Goal: Check status

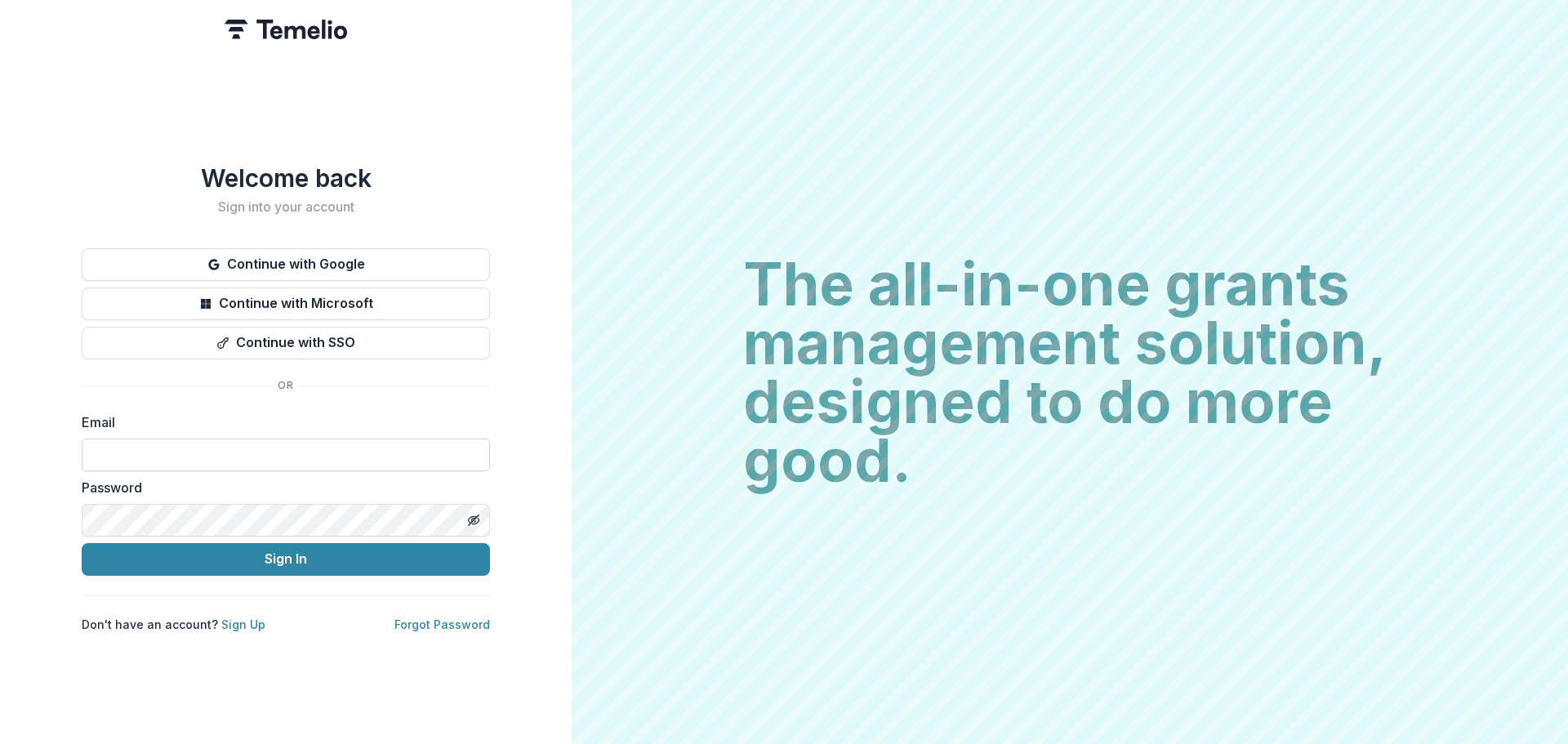
click at [305, 455] on input at bounding box center [286, 455] width 409 height 32
type input "**********"
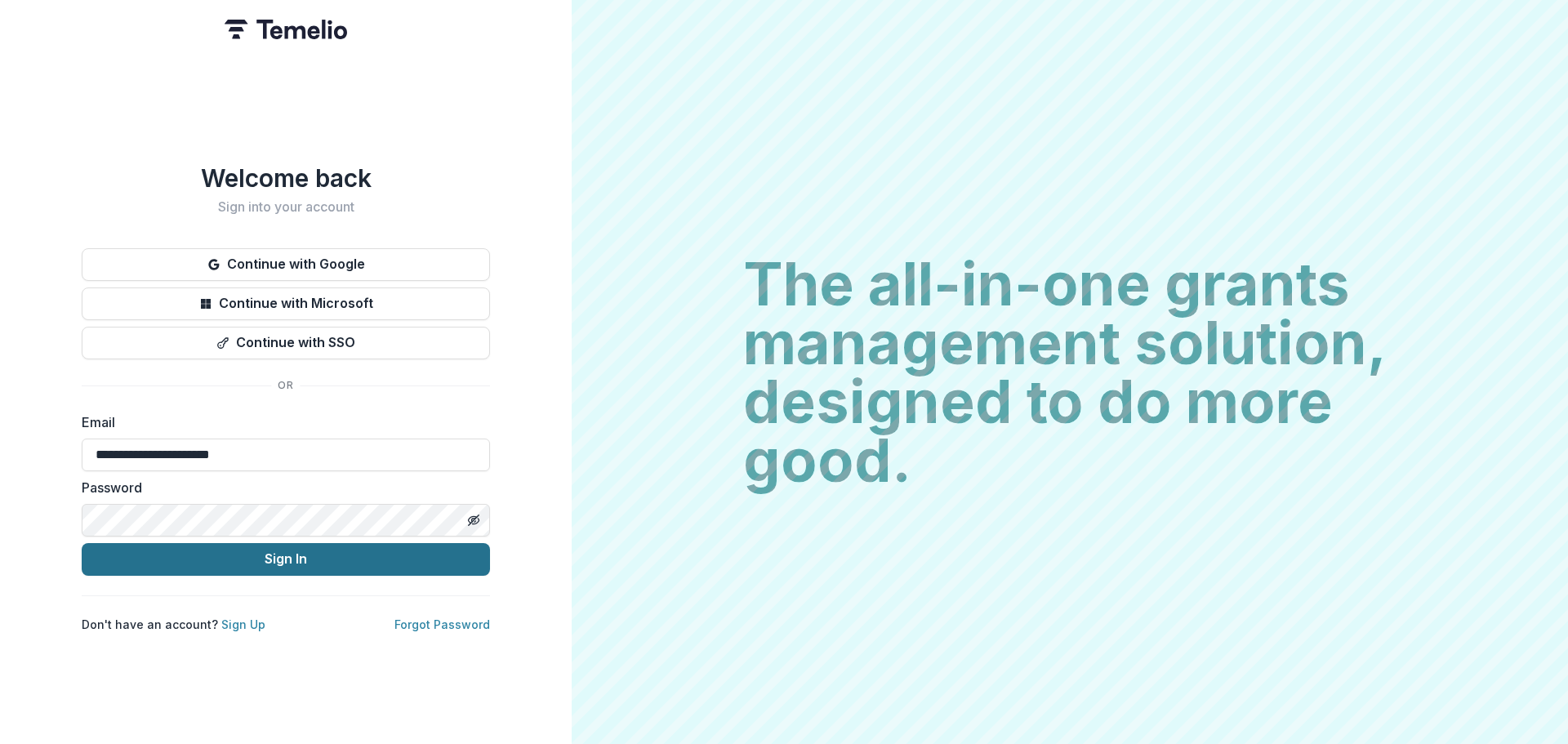
click at [271, 555] on button "Sign In" at bounding box center [286, 560] width 409 height 32
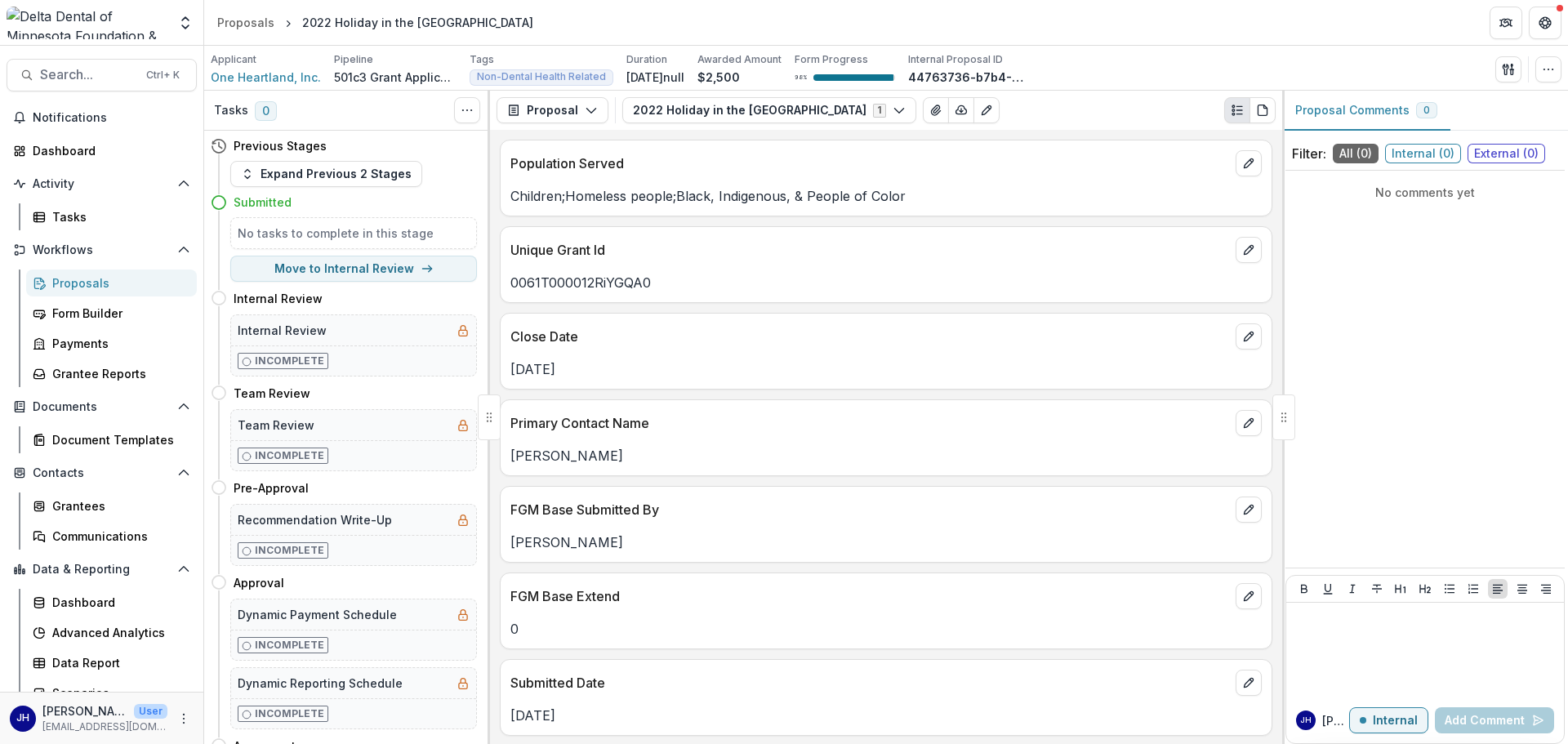
click at [107, 282] on div "Proposals" at bounding box center [118, 283] width 131 height 17
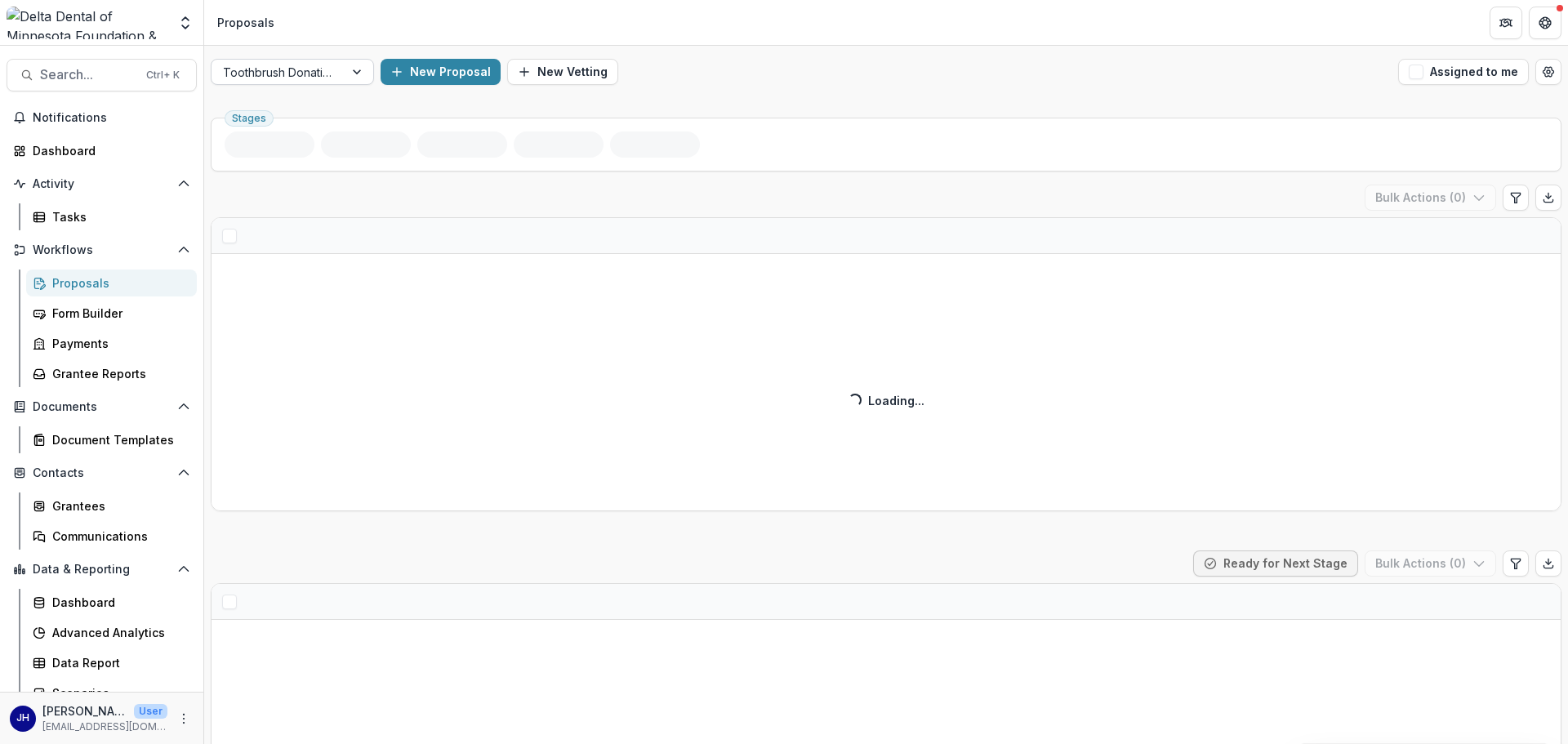
click at [347, 70] on div at bounding box center [358, 72] width 29 height 25
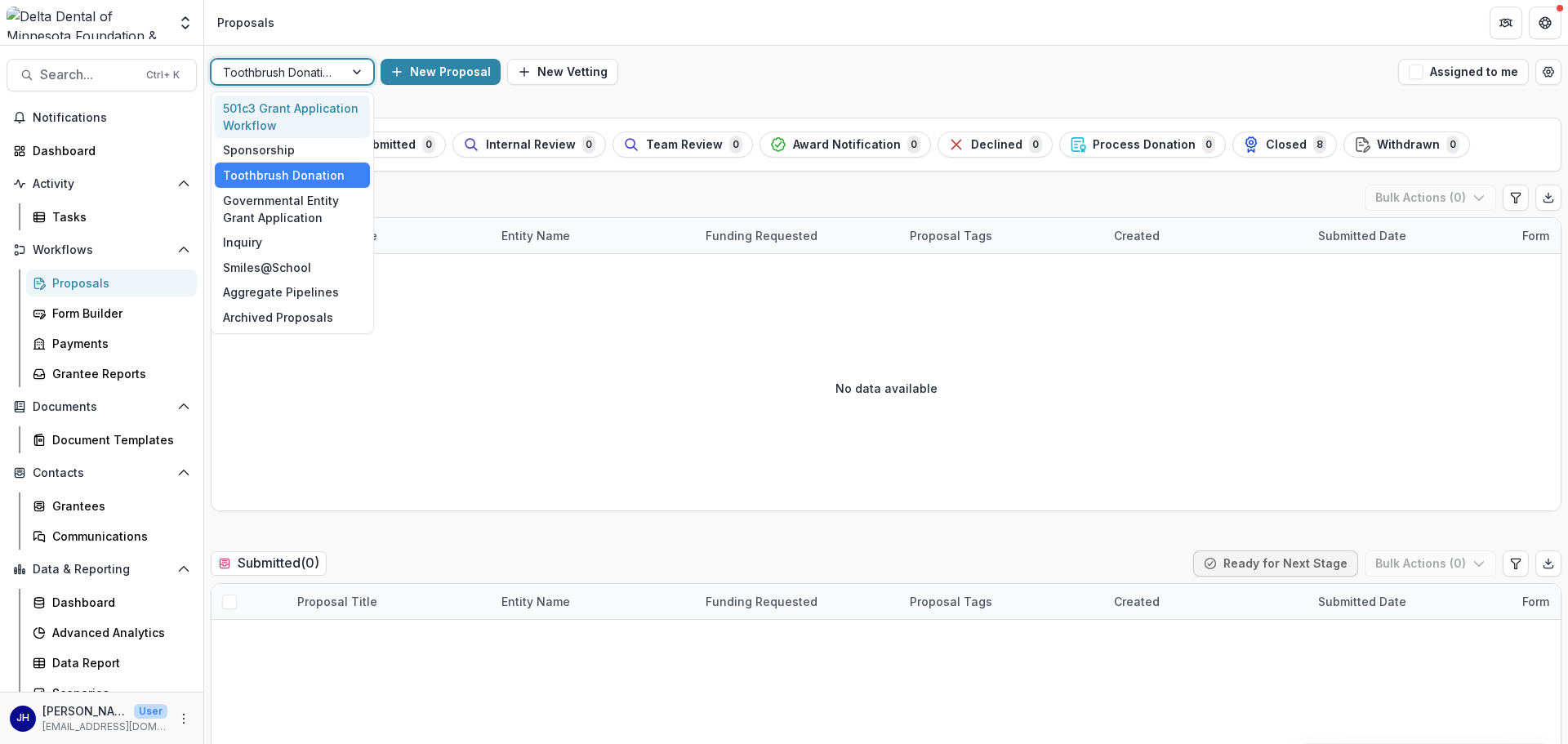
click at [284, 105] on div "501c3 Grant Application Workflow" at bounding box center [292, 117] width 155 height 43
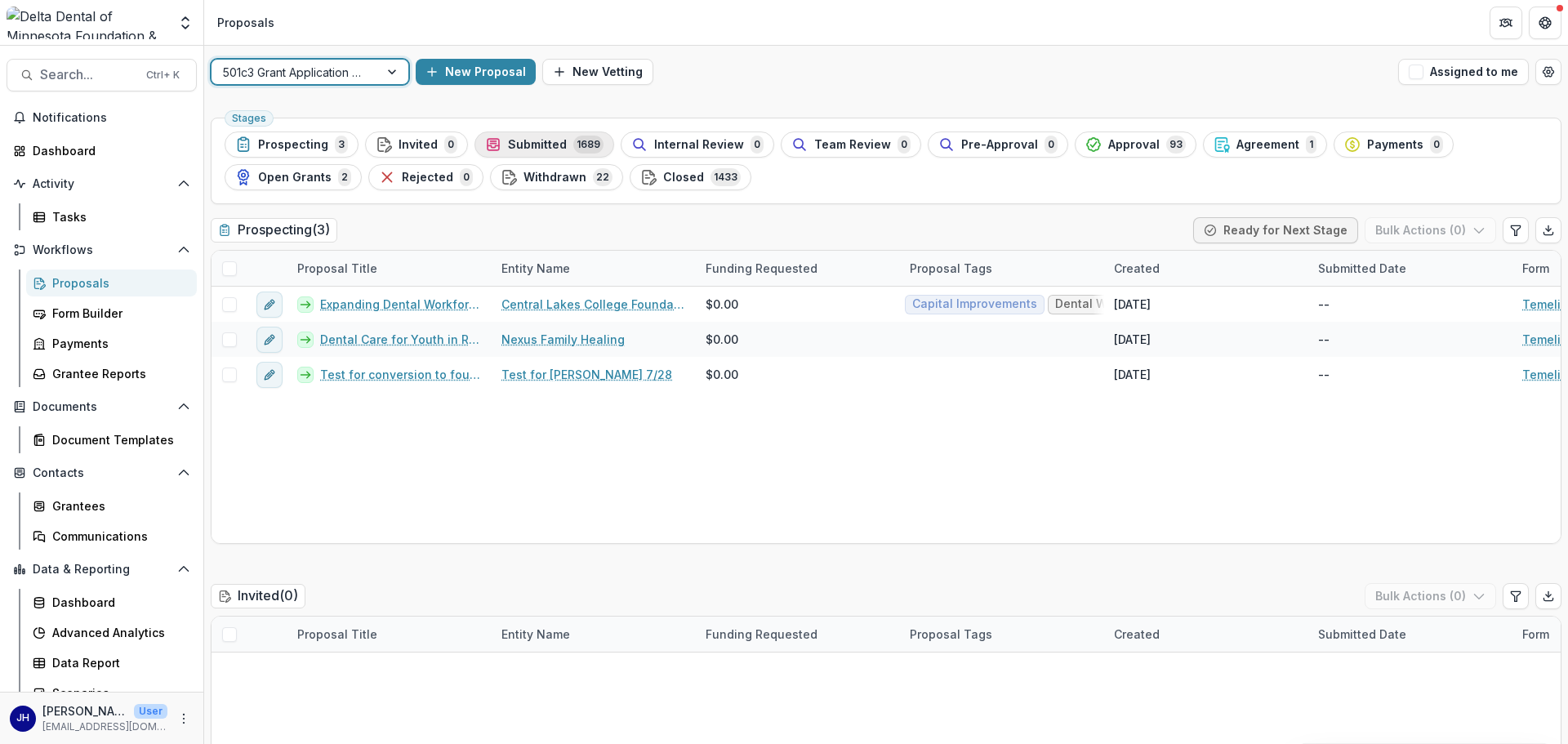
click at [547, 140] on span "Submitted" at bounding box center [538, 144] width 59 height 14
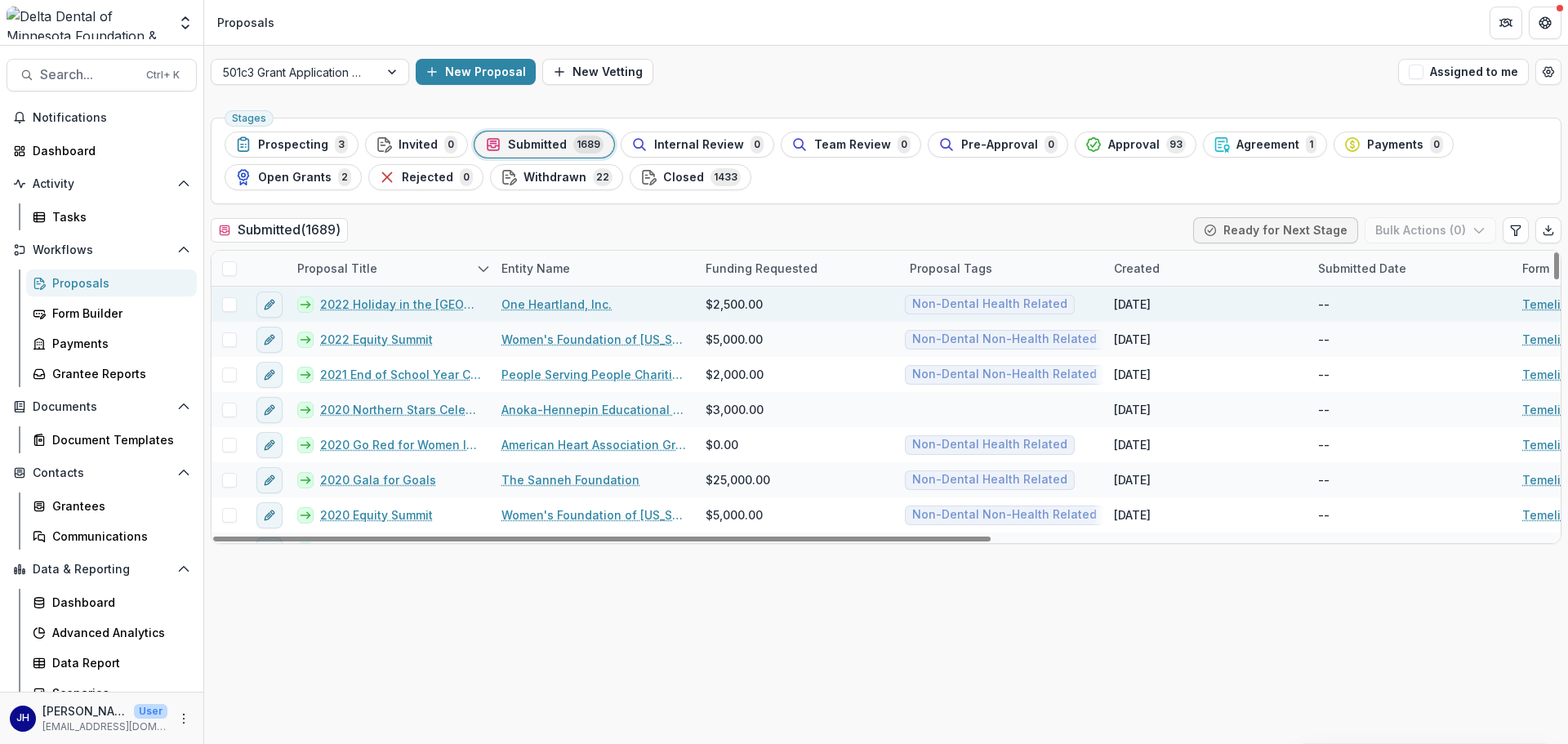
click at [438, 300] on link "2022 Holiday in the [GEOGRAPHIC_DATA]" at bounding box center [401, 304] width 162 height 17
